Goal: Communication & Community: Participate in discussion

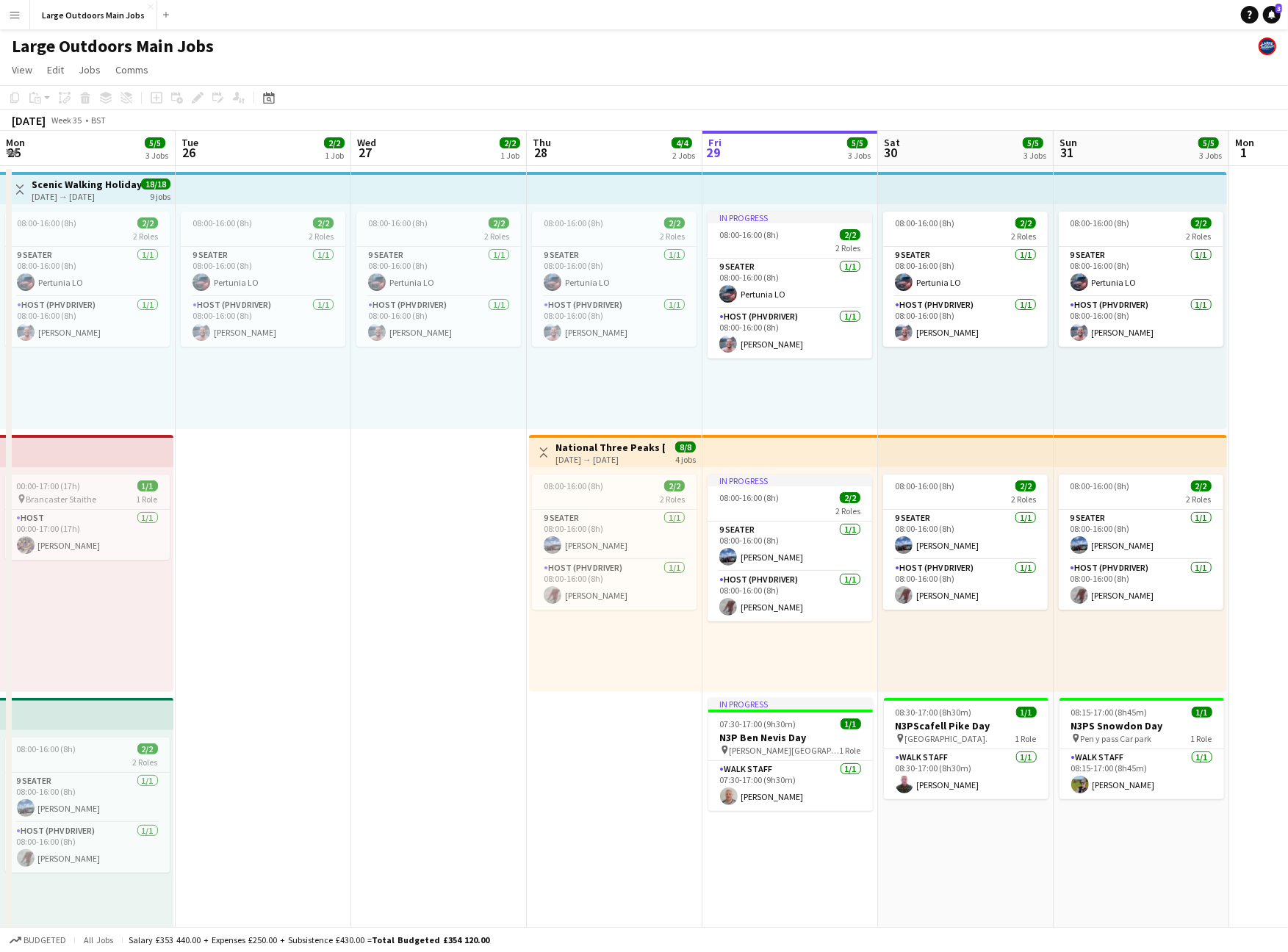
scroll to position [0, 351]
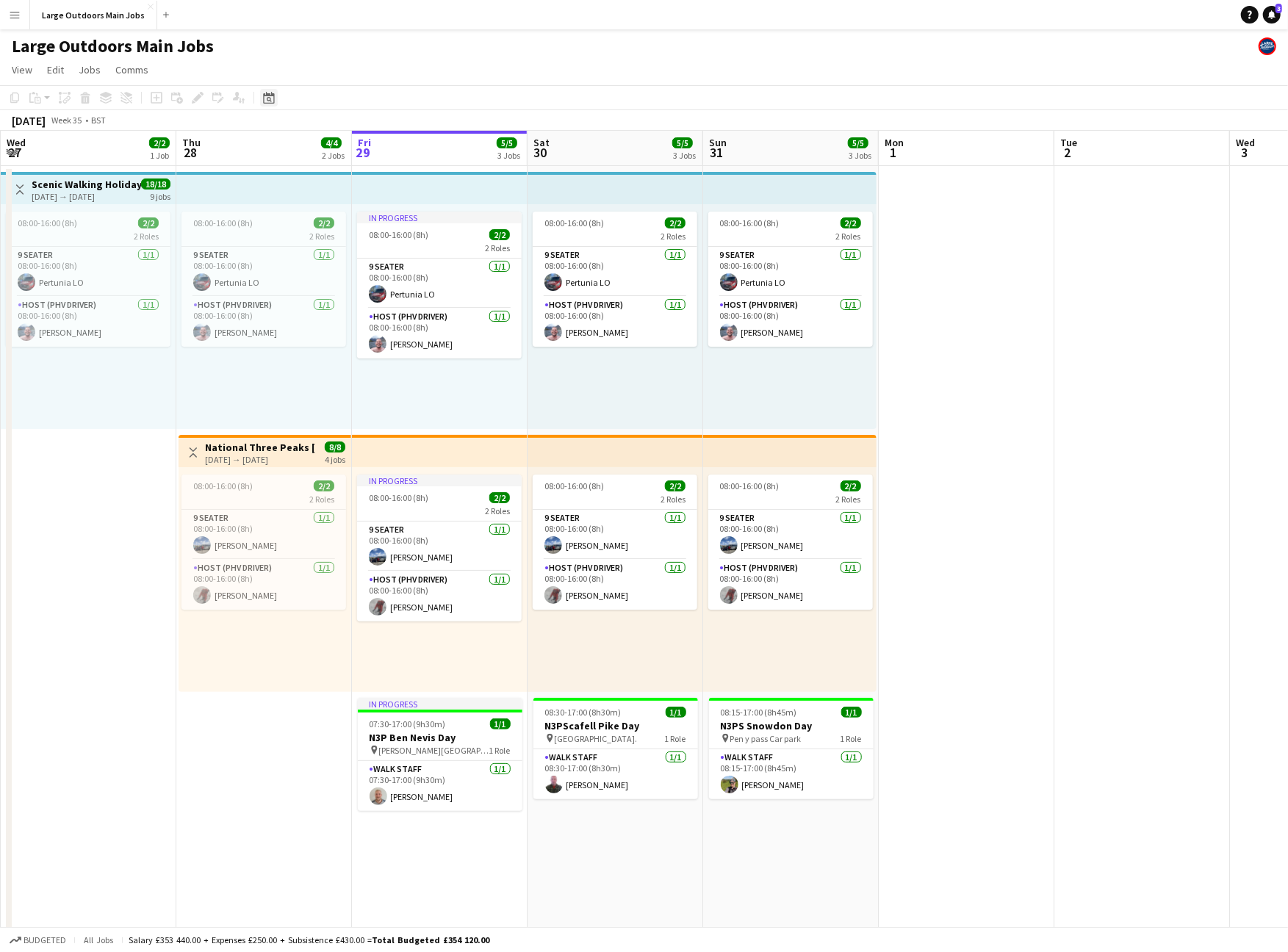
click at [267, 104] on icon "Date picker" at bounding box center [269, 97] width 12 height 12
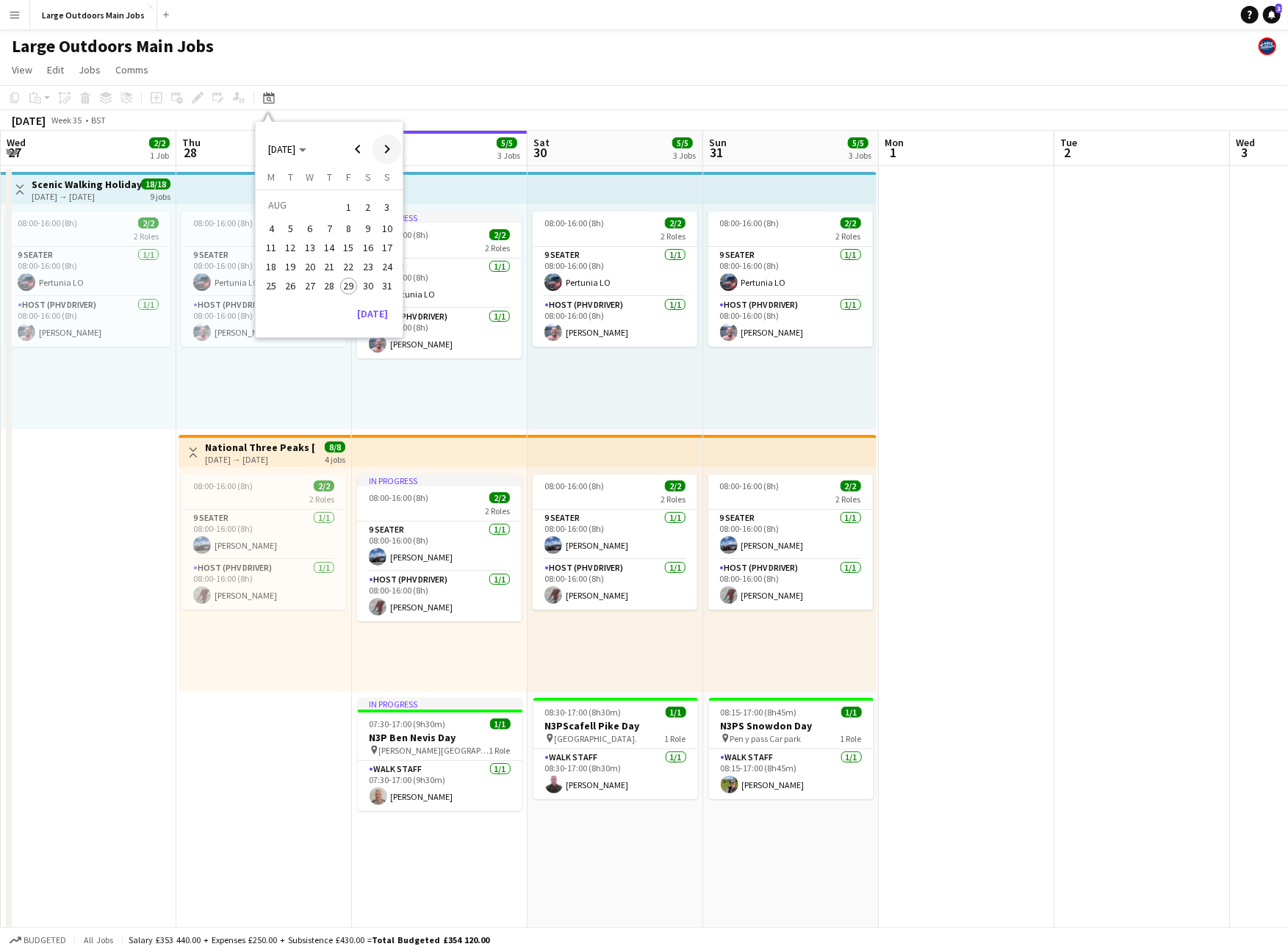
click at [380, 153] on span "Next month" at bounding box center [387, 149] width 30 height 30
click at [370, 232] on span "6" at bounding box center [367, 224] width 17 height 17
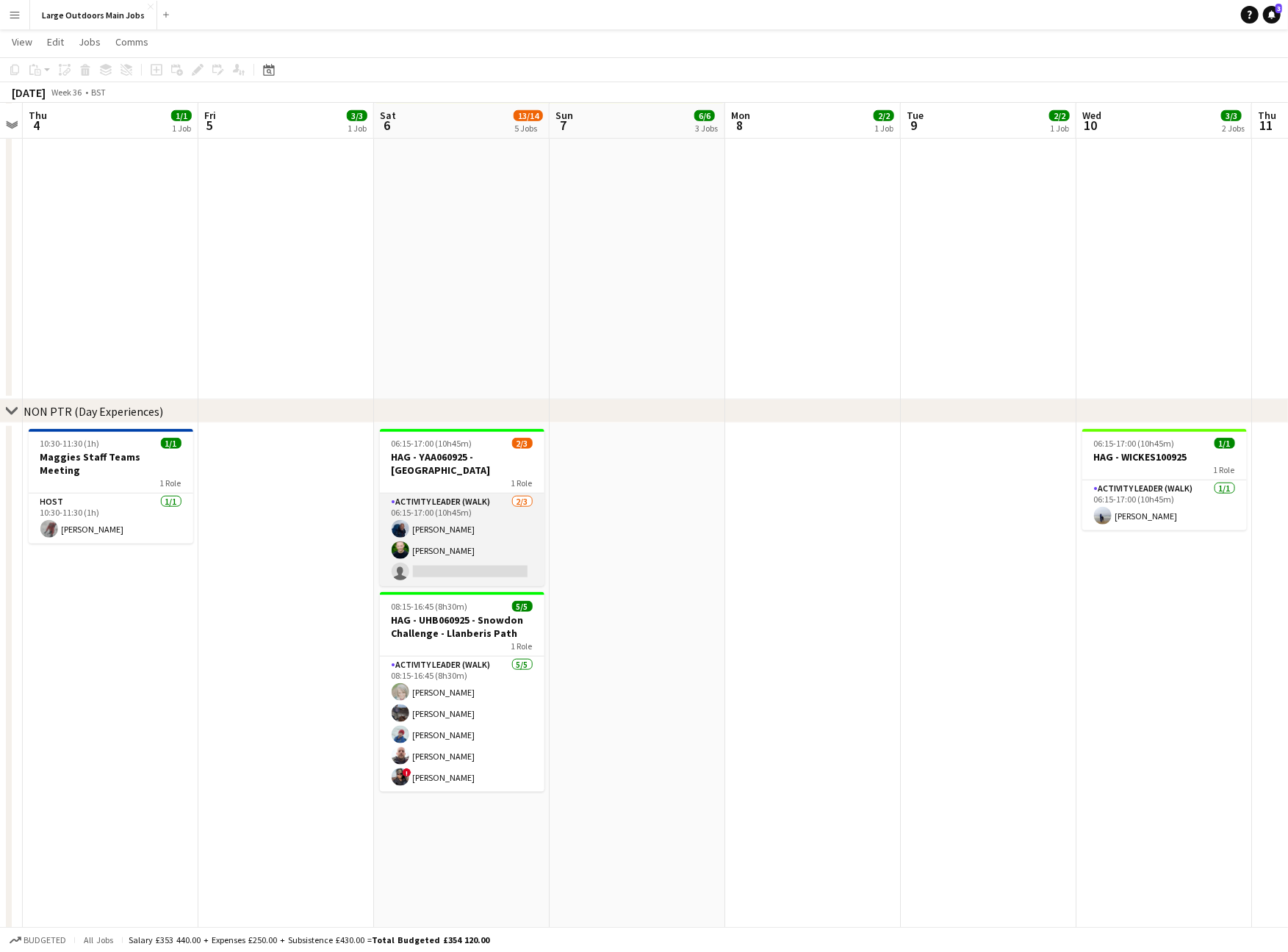
scroll to position [823, 0]
drag, startPoint x: 1268, startPoint y: 20, endPoint x: 1206, endPoint y: 6, distance: 63.6
click at [1267, 20] on link "Notifications 3" at bounding box center [1271, 14] width 17 height 17
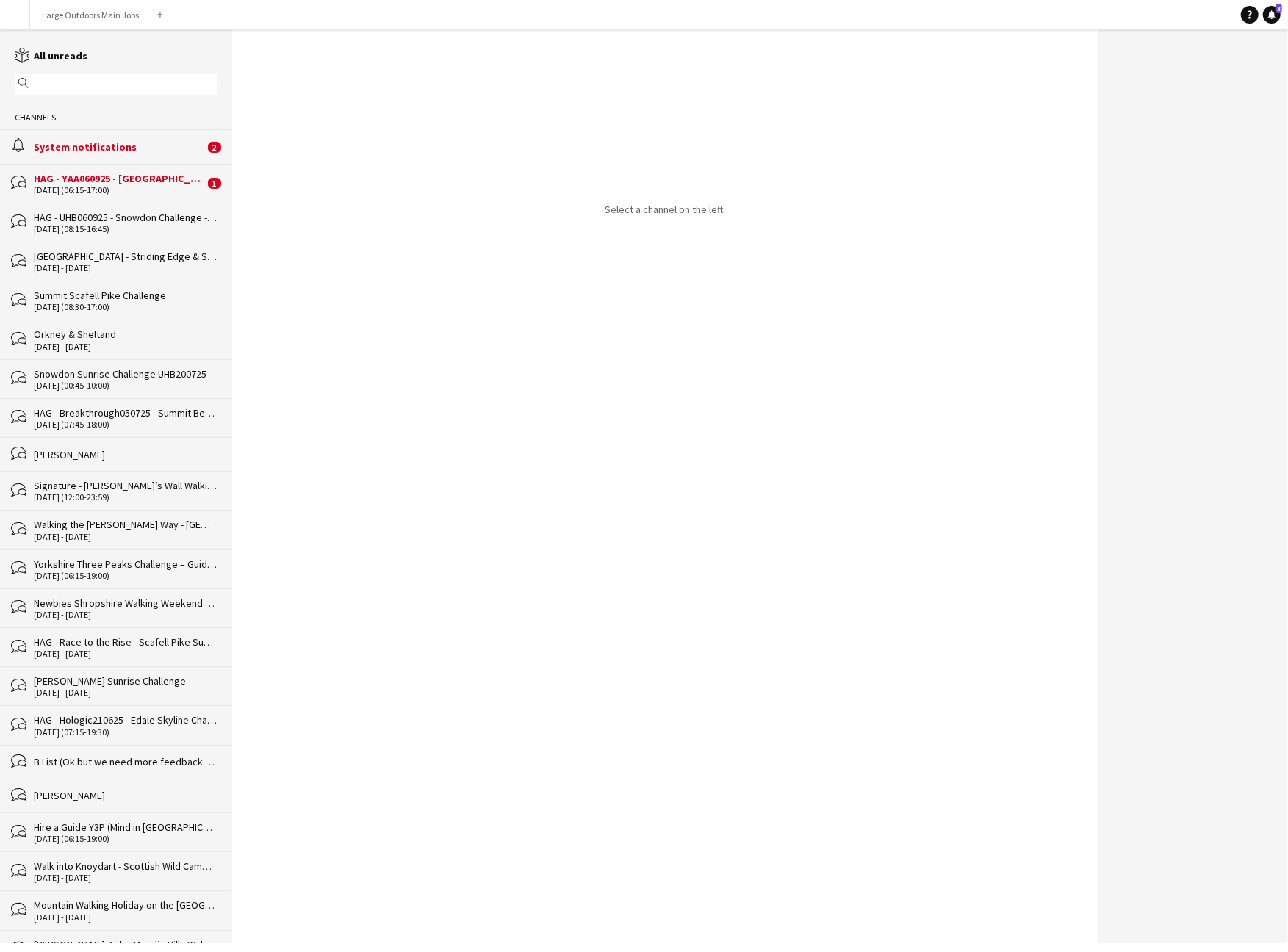
click at [101, 196] on div "[DATE] (06:15-17:00)" at bounding box center [119, 190] width 171 height 10
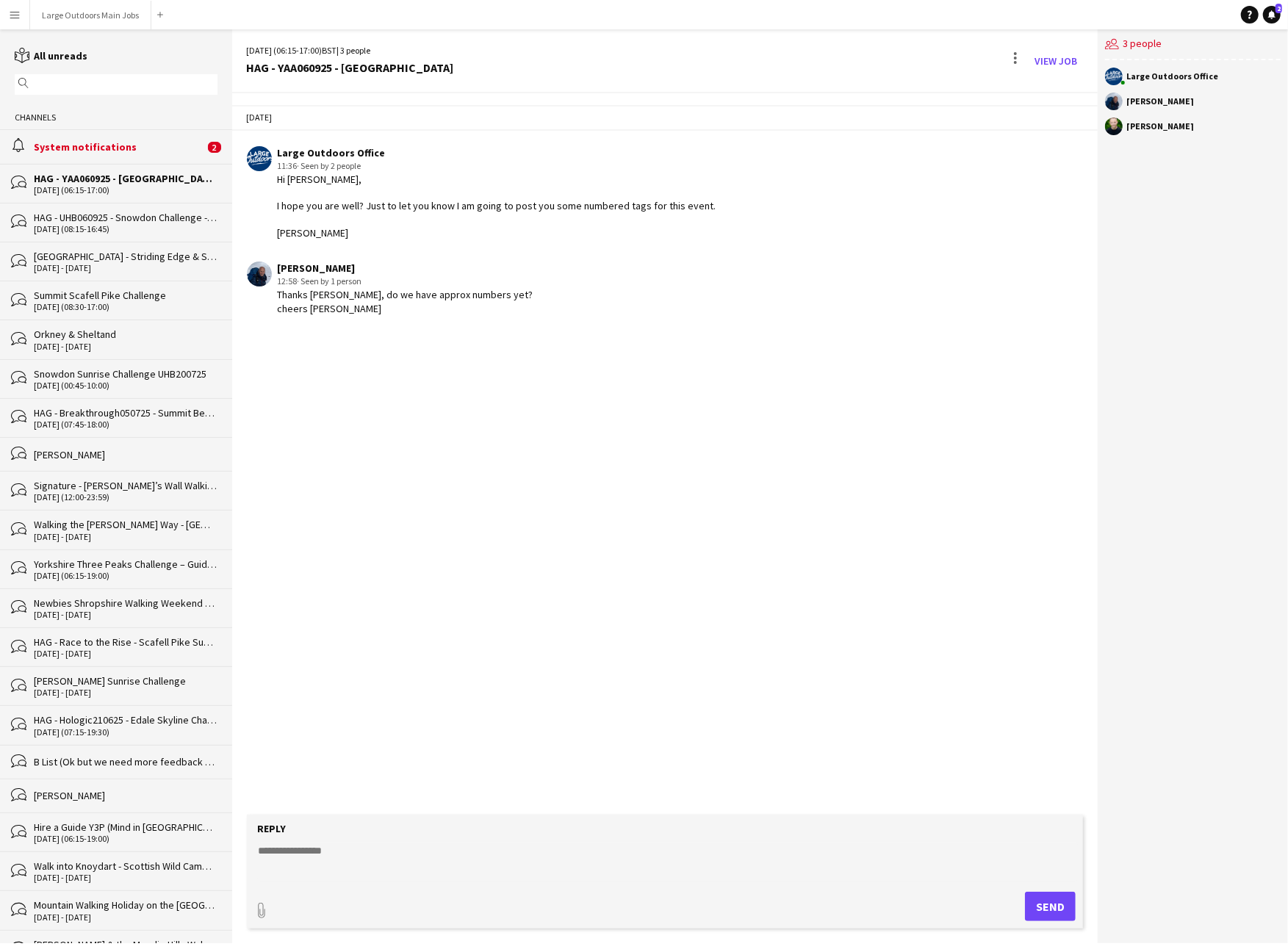
click at [345, 844] on textarea at bounding box center [668, 862] width 822 height 38
type textarea "**********"
click at [1045, 909] on button "Send" at bounding box center [1050, 907] width 50 height 30
click at [104, 153] on div "System notifications" at bounding box center [119, 147] width 171 height 13
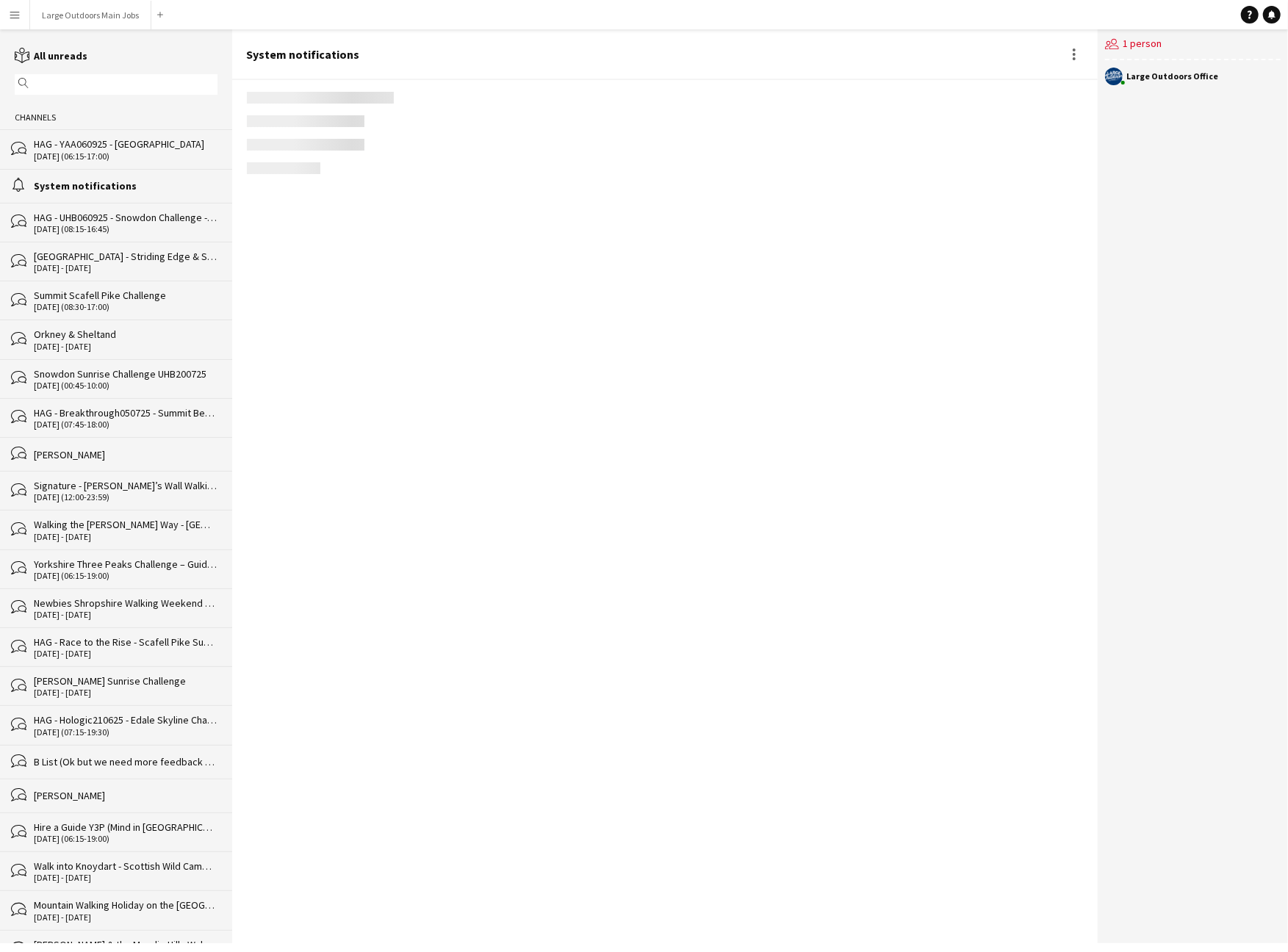
scroll to position [1974, 0]
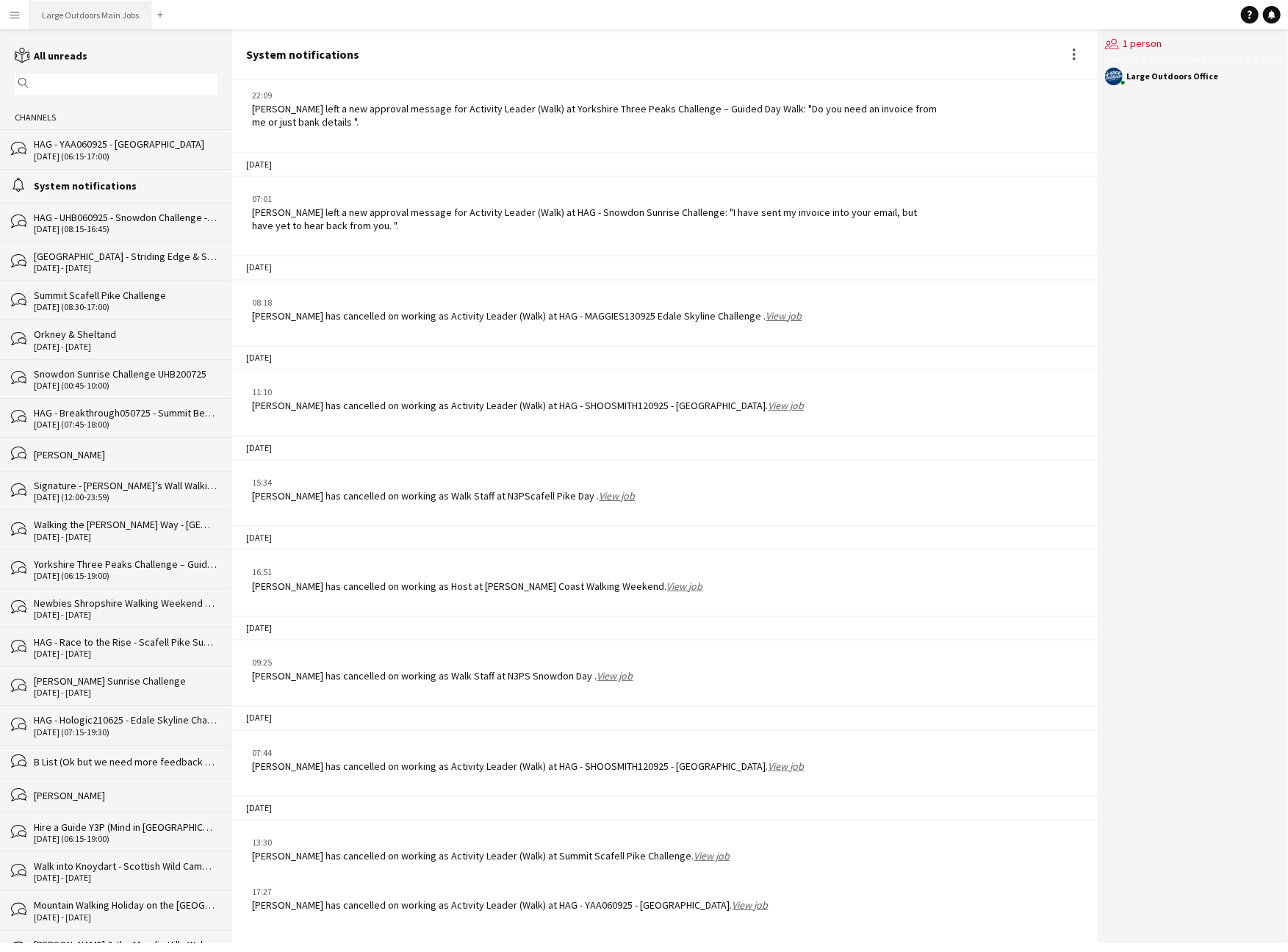
click at [107, 10] on button "Large Outdoors Main Jobs Close" at bounding box center [91, 15] width 121 height 29
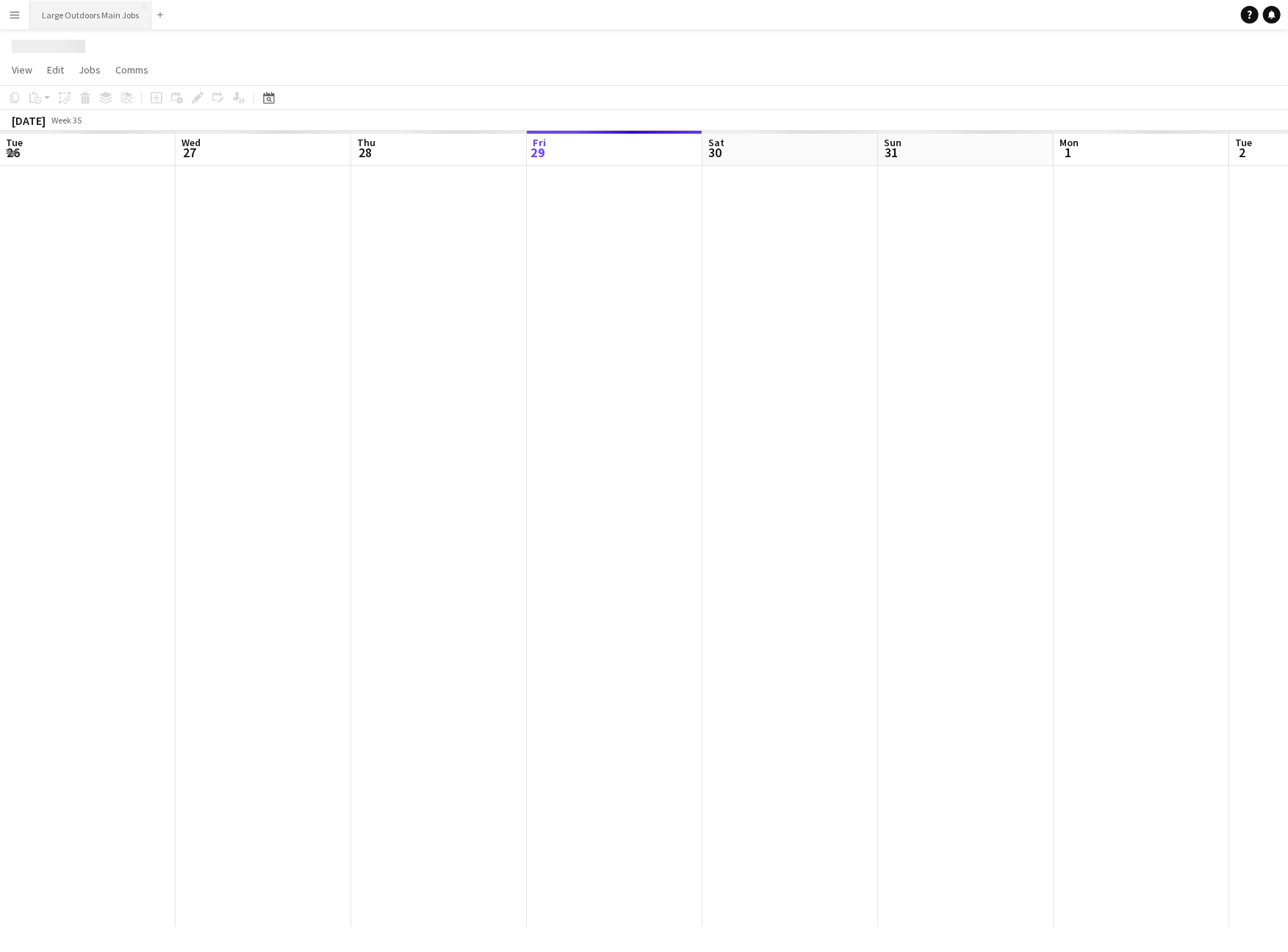
scroll to position [0, 351]
